Goal: Task Accomplishment & Management: Complete application form

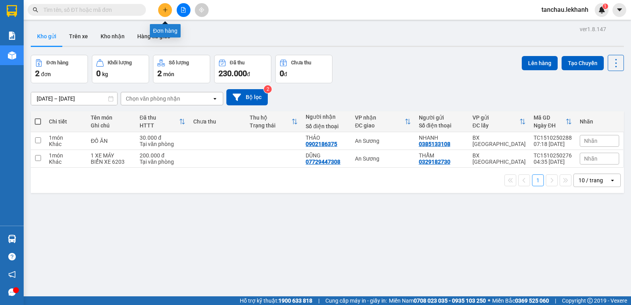
click at [166, 10] on icon "plus" at bounding box center [166, 10] width 6 height 6
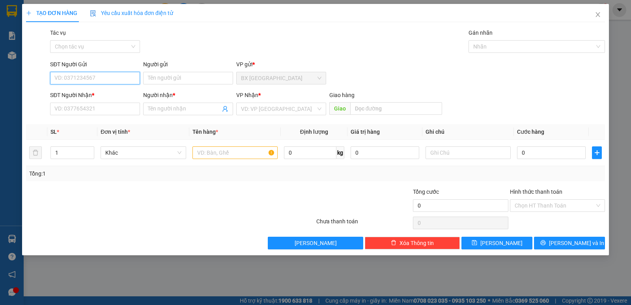
click at [108, 73] on input "SĐT Người Gửi" at bounding box center [95, 78] width 90 height 13
type input "0907679779"
click at [91, 97] on div "0907679779 - ÚT TẤN" at bounding box center [95, 94] width 81 height 9
type input "ÚT TẤN"
type input "0768017815"
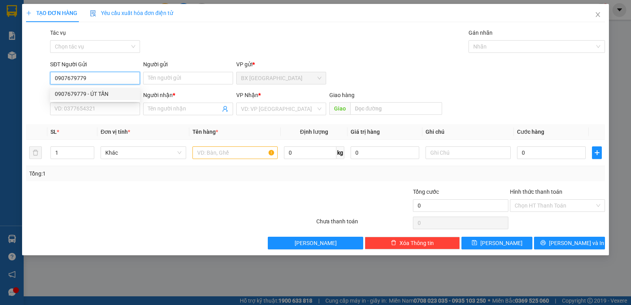
type input "DI ĐỘNG SÀI GÒN"
type input "30.000"
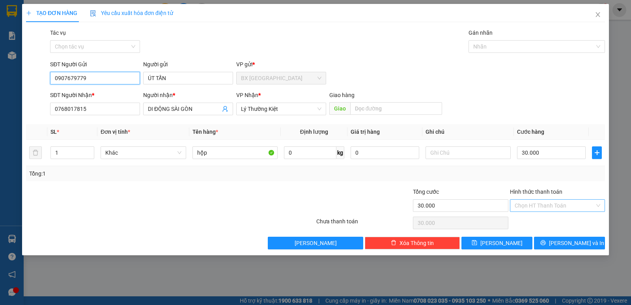
type input "0907679779"
click at [534, 201] on input "Hình thức thanh toán" at bounding box center [555, 206] width 80 height 12
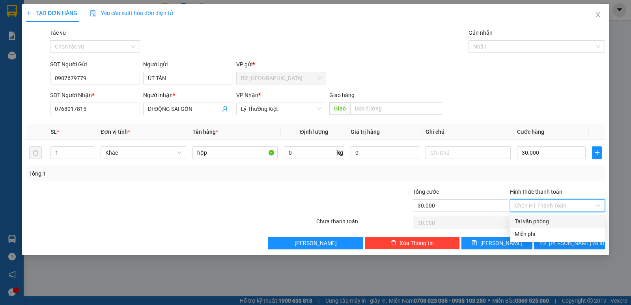
click at [535, 226] on div "Tại văn phòng" at bounding box center [557, 221] width 95 height 13
type input "0"
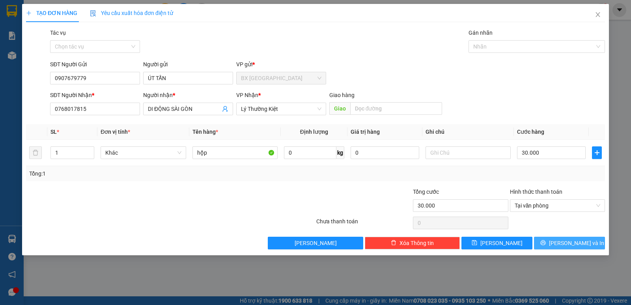
click at [563, 239] on button "[PERSON_NAME] và In" at bounding box center [569, 243] width 71 height 13
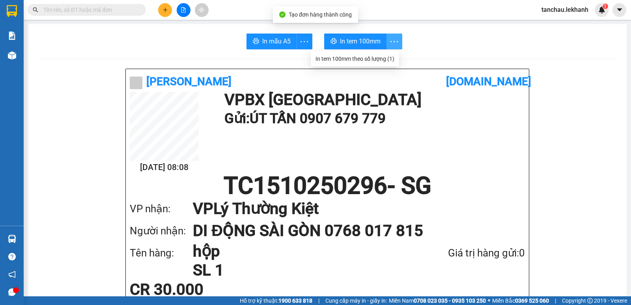
click at [396, 37] on icon "more" at bounding box center [394, 42] width 10 height 10
click at [390, 56] on div "In tem 100mm theo số lượng (1)" at bounding box center [355, 58] width 79 height 9
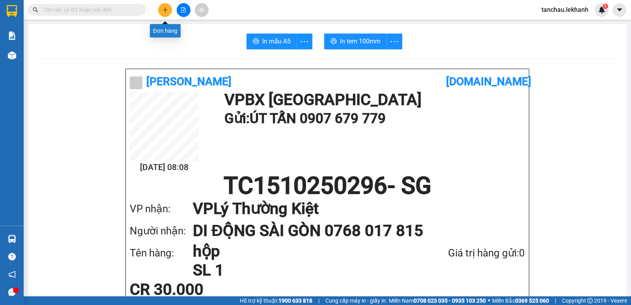
click at [165, 7] on button at bounding box center [165, 10] width 14 height 14
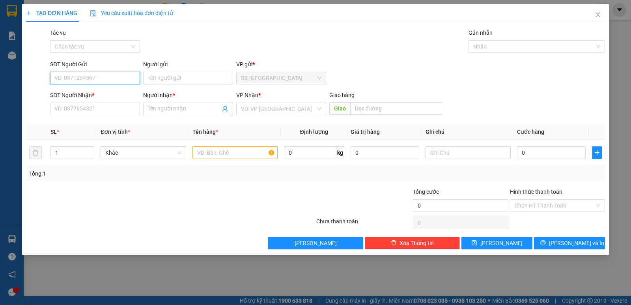
click at [118, 75] on input "SĐT Người Gửi" at bounding box center [95, 78] width 90 height 13
type input "0907679779"
click at [84, 96] on div "0907679779 - ÚT TẤN" at bounding box center [95, 94] width 81 height 9
type input "ÚT TẤN"
type input "0768017815"
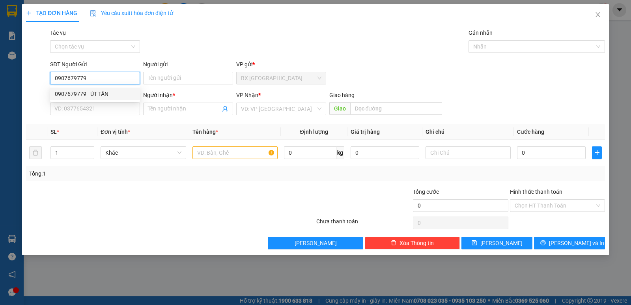
type input "DI ĐỘNG SÀI GÒN"
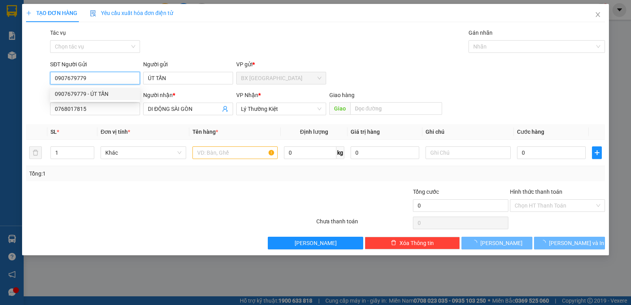
type input "30.000"
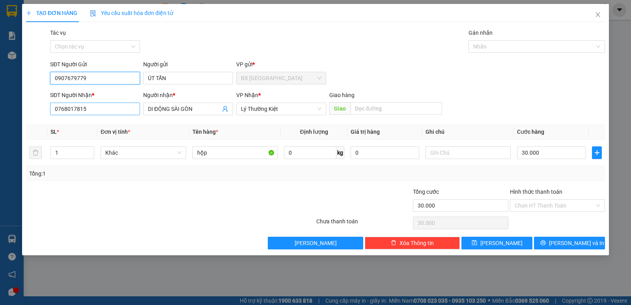
type input "0907679779"
click at [122, 107] on input "0768017815" at bounding box center [95, 109] width 90 height 13
type input "0"
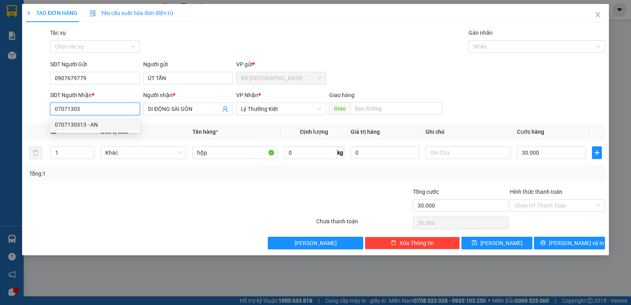
click at [67, 123] on div "0707130313 - AN" at bounding box center [95, 124] width 81 height 9
type input "0707130313"
type input "AN"
click at [547, 199] on div "Chọn HT Thanh Toán" at bounding box center [557, 205] width 95 height 13
type input "0707130313"
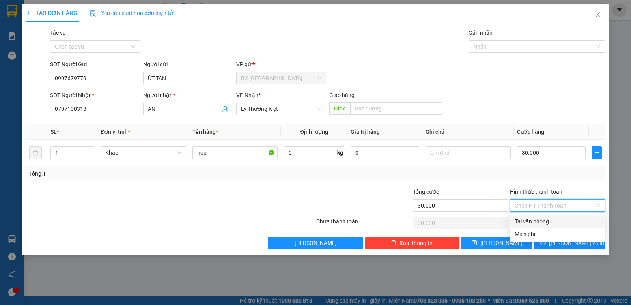
click at [541, 221] on div "Tại văn phòng" at bounding box center [558, 221] width 86 height 9
type input "0"
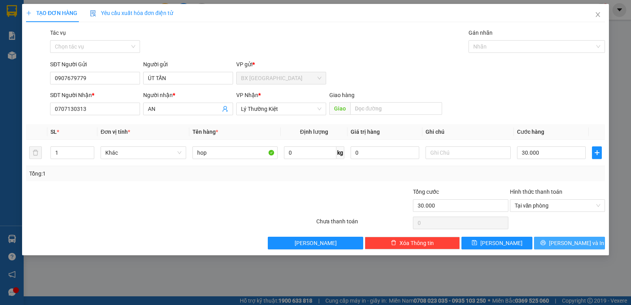
click at [580, 242] on span "[PERSON_NAME] và In" at bounding box center [576, 243] width 55 height 9
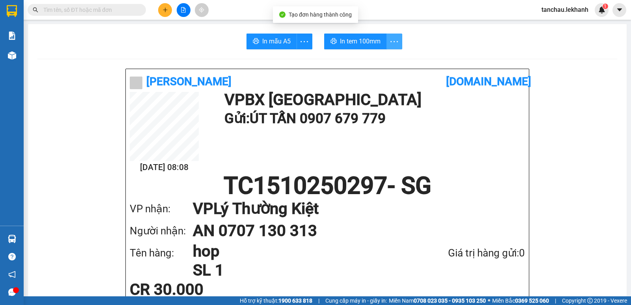
click at [393, 39] on icon "more" at bounding box center [394, 42] width 10 height 10
click at [384, 58] on div "In tem 100mm theo số lượng (1)" at bounding box center [355, 58] width 79 height 9
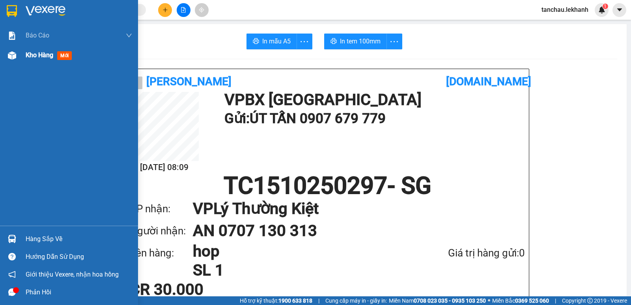
click at [39, 56] on span "Kho hàng" at bounding box center [40, 54] width 28 height 7
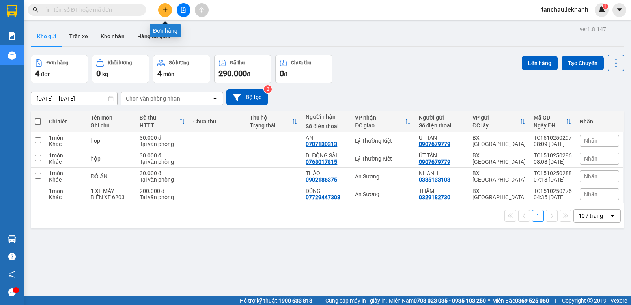
click at [166, 8] on icon "plus" at bounding box center [166, 10] width 6 height 6
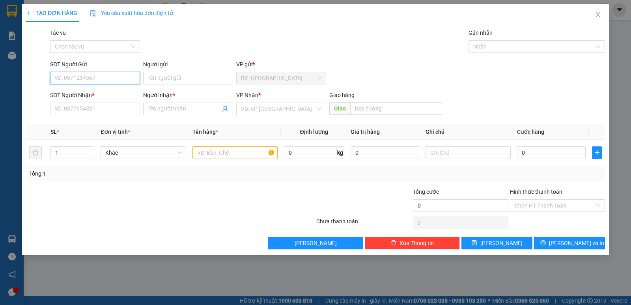
click at [112, 79] on input "SĐT Người Gửi" at bounding box center [95, 78] width 90 height 13
type input "0986772851"
click at [90, 95] on div "0986772851 - LÚA" at bounding box center [95, 94] width 81 height 9
type input "LÚA"
type input "0962114559"
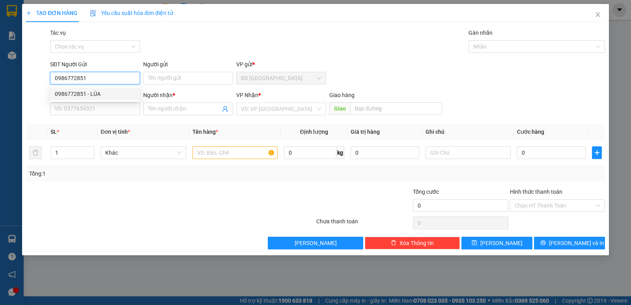
type input "TUẤN"
type input "40.000"
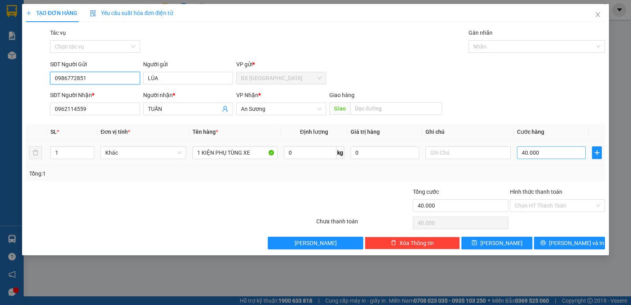
type input "0986772851"
click at [564, 156] on input "40.000" at bounding box center [551, 152] width 69 height 13
type input "3"
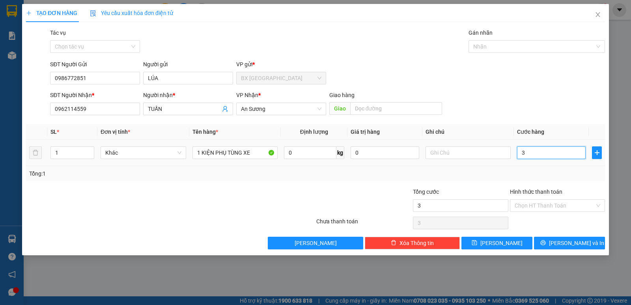
type input "30"
type input "300"
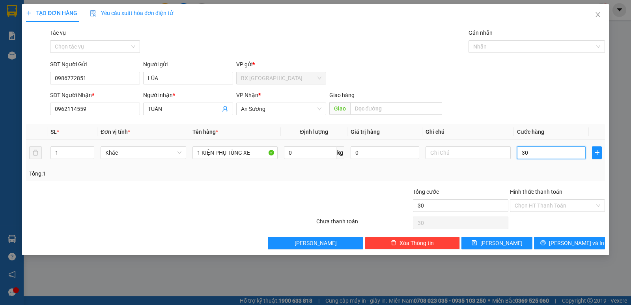
type input "300"
type input "3.000"
type input "30.000"
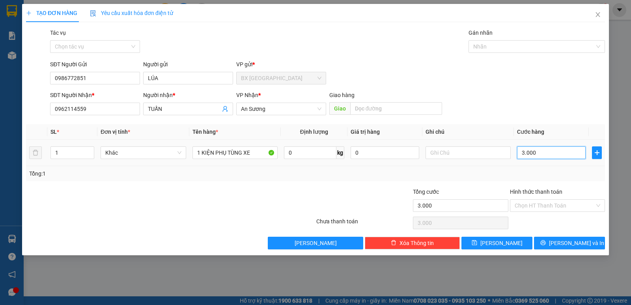
type input "30.000"
click at [539, 204] on input "Hình thức thanh toán" at bounding box center [555, 206] width 80 height 12
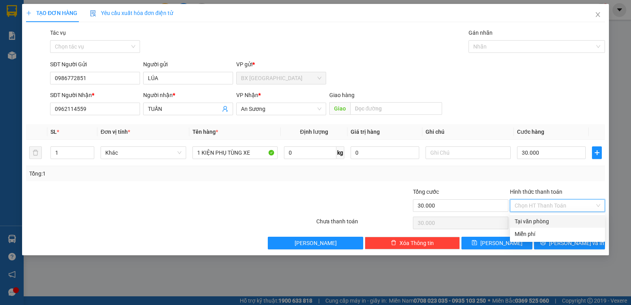
click at [530, 222] on div "Tại văn phòng" at bounding box center [558, 221] width 86 height 9
type input "0"
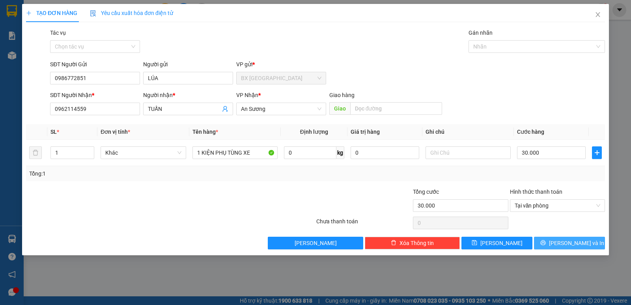
click at [546, 241] on icon "printer" at bounding box center [543, 242] width 5 height 5
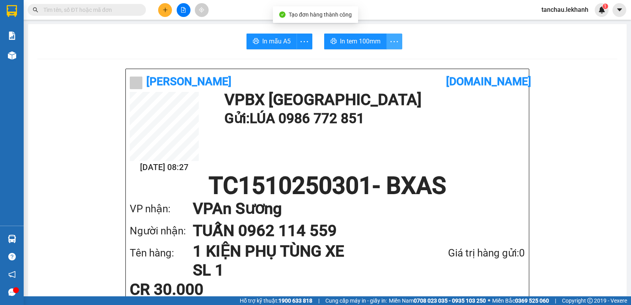
click at [393, 45] on icon "more" at bounding box center [394, 42] width 10 height 10
click at [381, 58] on div "In tem 100mm theo số lượng (1)" at bounding box center [355, 58] width 79 height 9
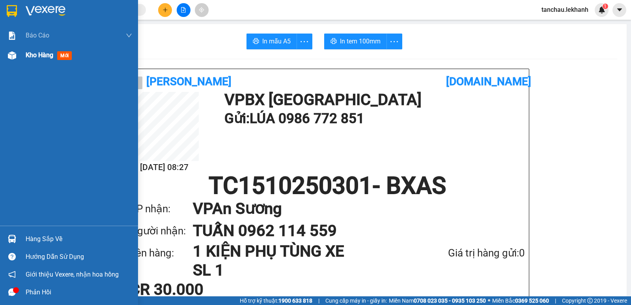
click at [37, 55] on span "Kho hàng" at bounding box center [40, 54] width 28 height 7
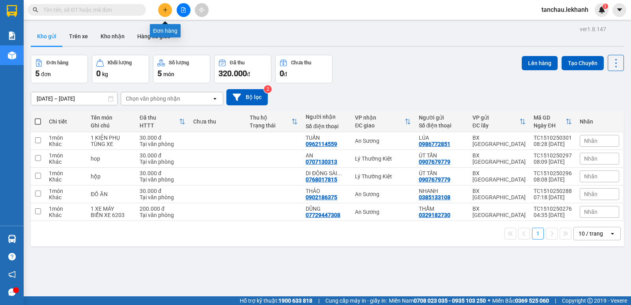
click at [167, 12] on icon "plus" at bounding box center [166, 10] width 6 height 6
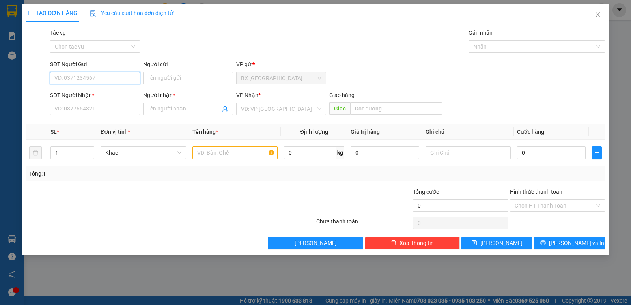
click at [112, 79] on input "SĐT Người Gửi" at bounding box center [95, 78] width 90 height 13
type input "0963549538"
click at [195, 79] on input "Người gửi" at bounding box center [188, 78] width 90 height 13
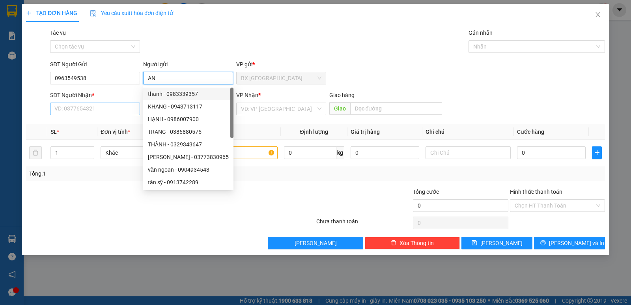
type input "AN"
click at [84, 110] on input "SĐT Người Nhận *" at bounding box center [95, 109] width 90 height 13
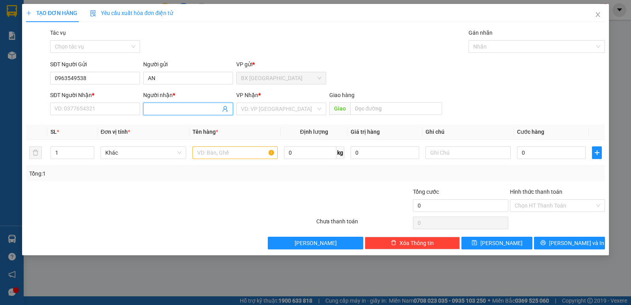
drag, startPoint x: 158, startPoint y: 109, endPoint x: 165, endPoint y: 108, distance: 6.7
click at [165, 108] on input "Người nhận *" at bounding box center [184, 109] width 73 height 9
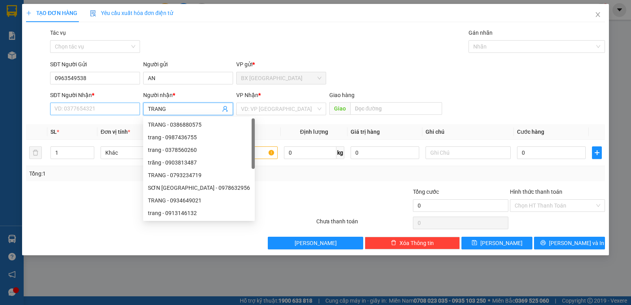
type input "TRANG"
click at [97, 109] on input "SĐT Người Nhận *" at bounding box center [95, 109] width 90 height 13
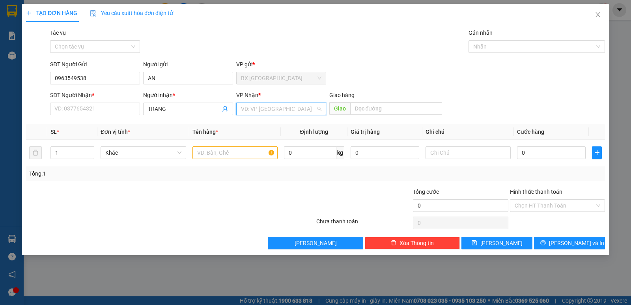
click at [289, 109] on input "search" at bounding box center [278, 109] width 75 height 12
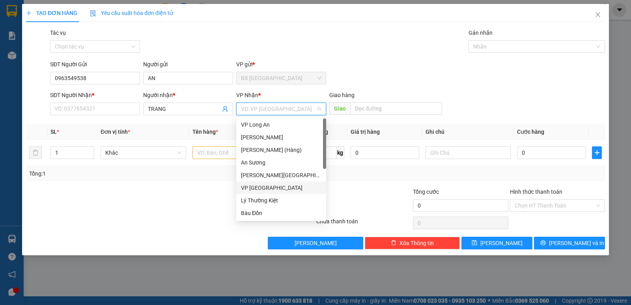
click at [262, 189] on div "VP [GEOGRAPHIC_DATA]" at bounding box center [281, 187] width 81 height 9
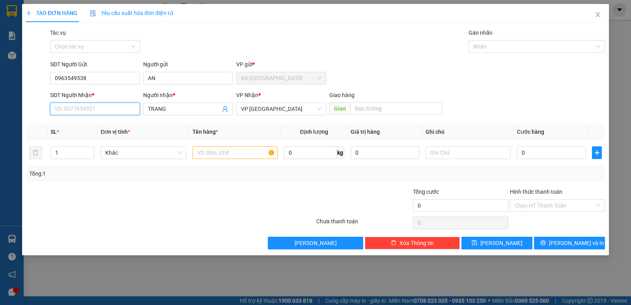
click at [121, 108] on input "SĐT Người Nhận *" at bounding box center [95, 109] width 90 height 13
type input "0979932678"
click at [248, 153] on input "text" at bounding box center [235, 152] width 85 height 13
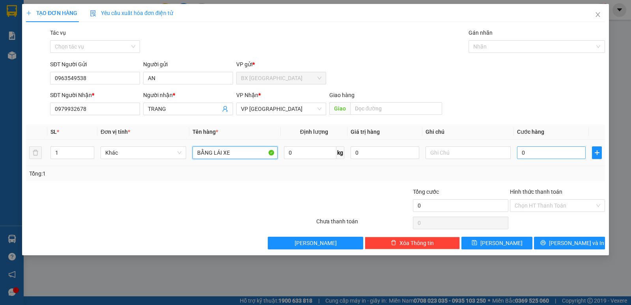
type input "BẰNG LÁI XE"
click at [519, 153] on input "0" at bounding box center [551, 152] width 69 height 13
type input "3"
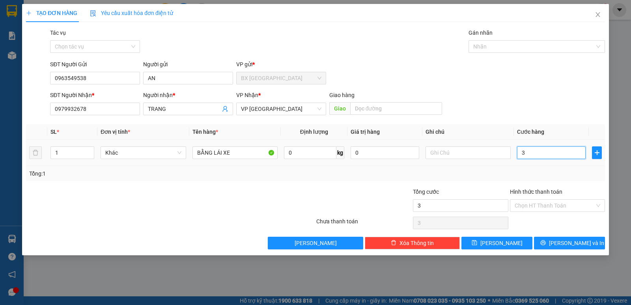
type input "30"
type input "300"
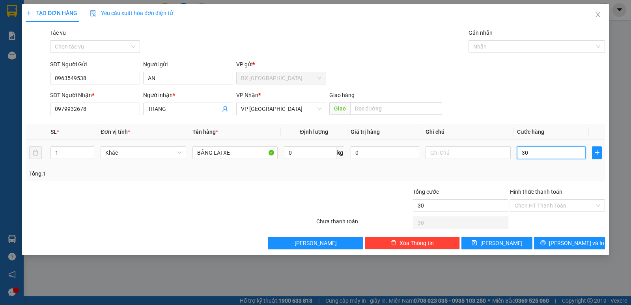
type input "300"
type input "3.000"
type input "30.000"
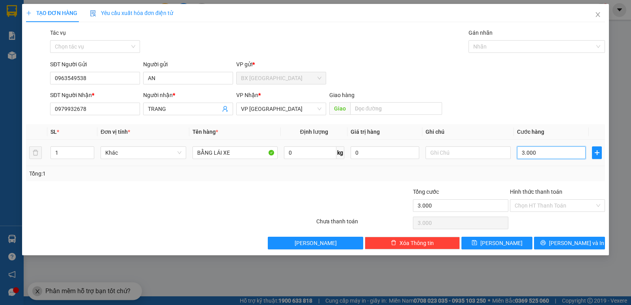
type input "30.000"
click at [560, 203] on input "Hình thức thanh toán" at bounding box center [555, 206] width 80 height 12
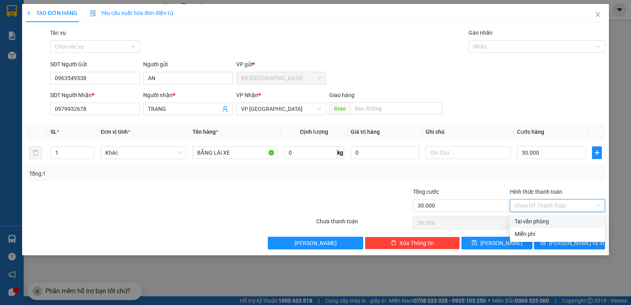
click at [540, 221] on div "Tại văn phòng" at bounding box center [558, 221] width 86 height 9
type input "0"
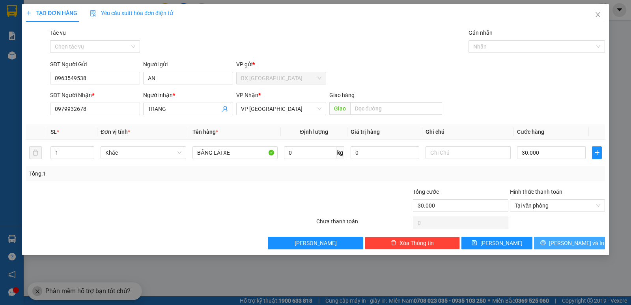
click at [572, 242] on span "[PERSON_NAME] và In" at bounding box center [576, 243] width 55 height 9
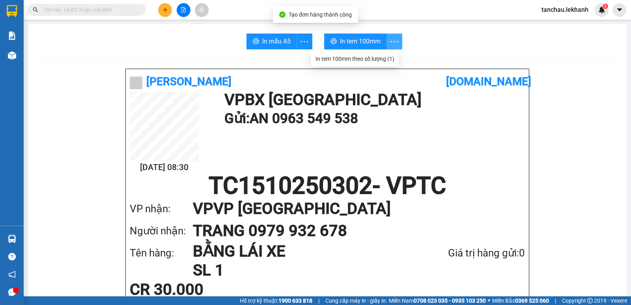
click at [395, 42] on icon "more" at bounding box center [394, 41] width 7 height 1
click at [382, 64] on li "In tem 100mm theo số lượng (1)" at bounding box center [355, 58] width 88 height 13
click at [391, 37] on icon "more" at bounding box center [394, 42] width 10 height 10
click at [376, 57] on div "In tem 100mm theo số lượng (1)" at bounding box center [355, 58] width 79 height 9
